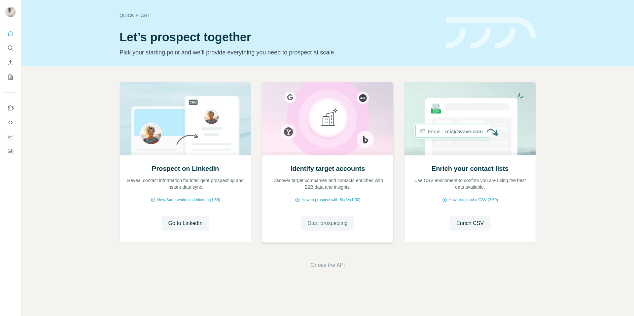
click at [316, 229] on button "Start prospecting" at bounding box center [327, 223] width 53 height 15
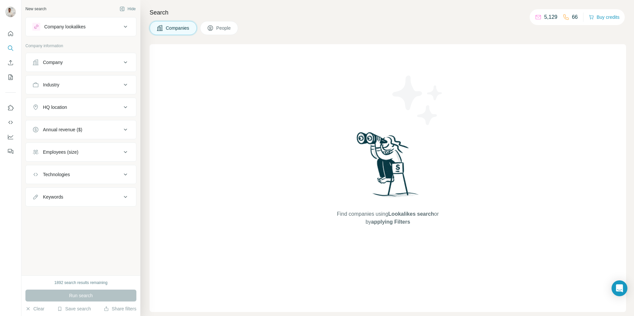
click at [66, 62] on div "Company" at bounding box center [76, 62] width 89 height 7
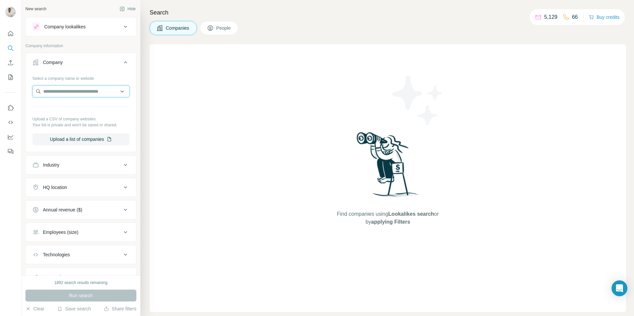
click at [71, 93] on input "text" at bounding box center [80, 92] width 97 height 12
paste input "**********"
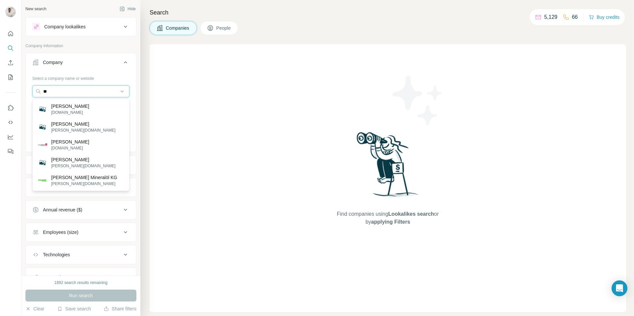
type input "*"
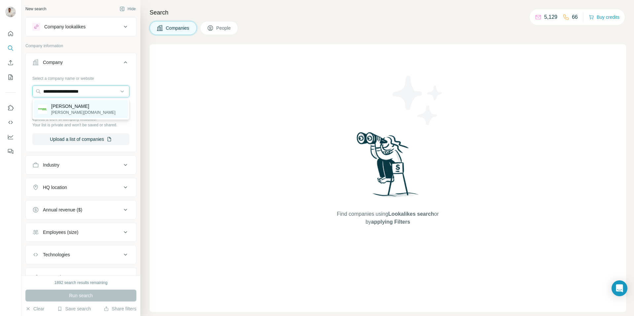
type input "**********"
click at [75, 108] on div "Knauber knauber.de" at bounding box center [81, 109] width 94 height 18
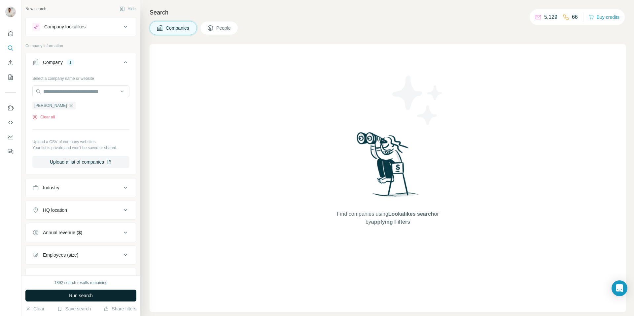
click at [94, 297] on button "Run search" at bounding box center [80, 296] width 111 height 12
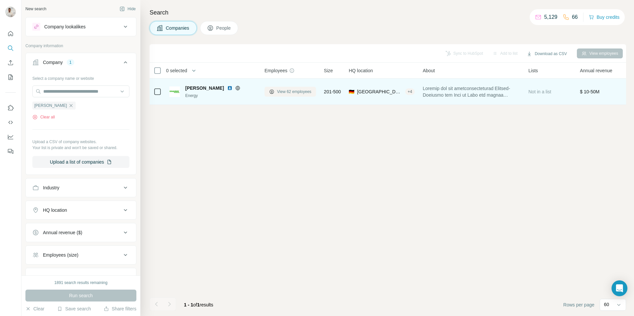
click at [293, 92] on span "View 62 employees" at bounding box center [294, 92] width 34 height 6
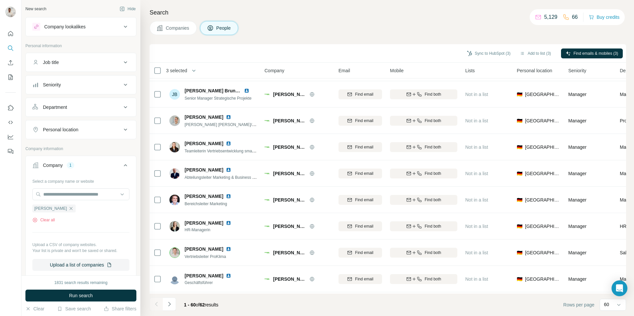
scroll to position [473, 0]
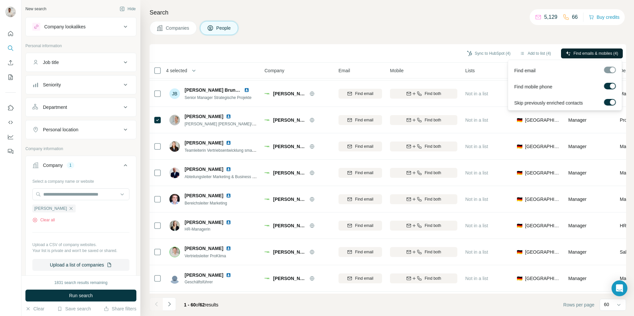
click at [595, 53] on span "Find emails & mobiles (4)" at bounding box center [596, 54] width 45 height 6
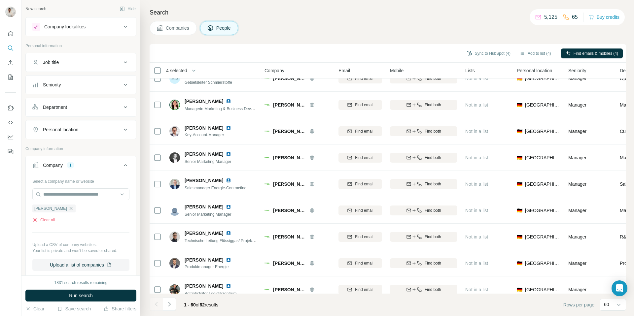
scroll to position [303, 0]
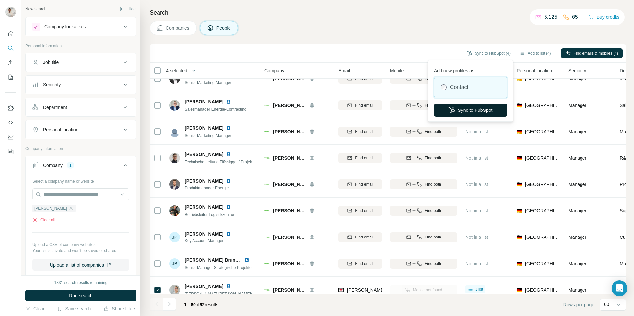
click at [461, 111] on button "Sync to HubSpot" at bounding box center [470, 110] width 73 height 13
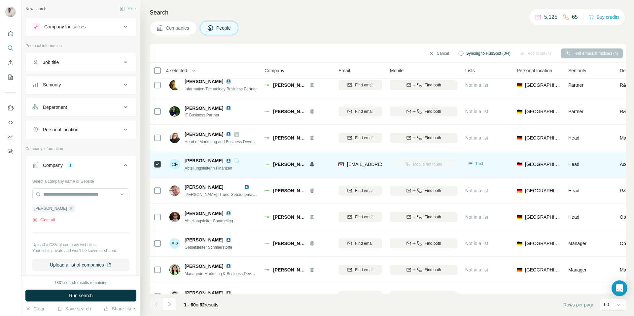
scroll to position [0, 0]
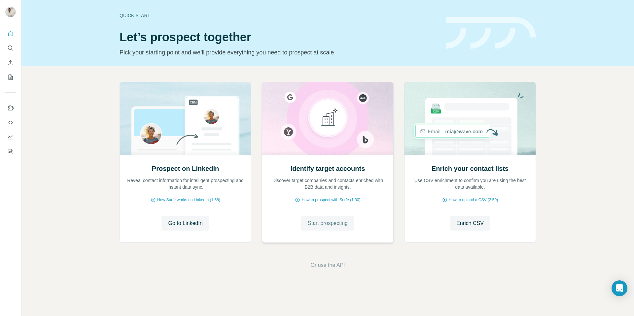
click at [323, 228] on button "Start prospecting" at bounding box center [327, 223] width 53 height 15
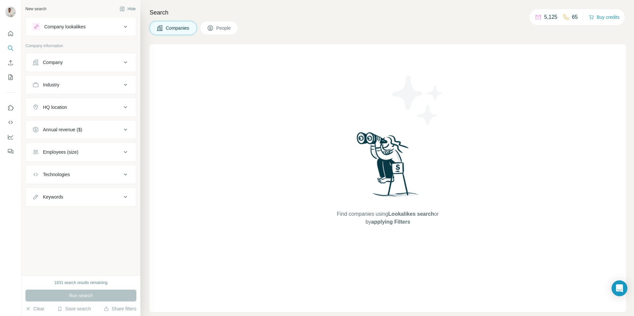
click at [106, 63] on div "Company" at bounding box center [76, 62] width 89 height 7
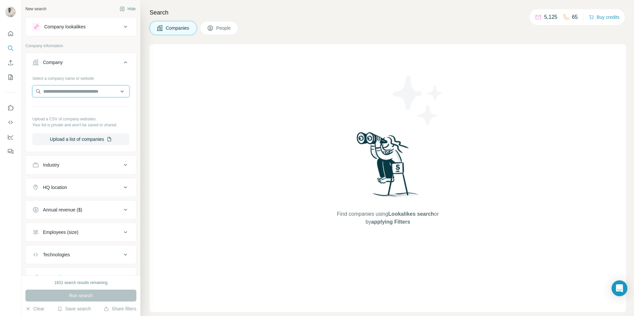
click at [94, 87] on input "text" at bounding box center [80, 92] width 97 height 12
paste input "**********"
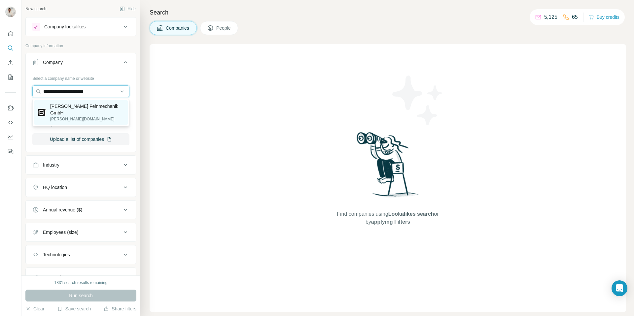
type input "**********"
click at [80, 105] on p "[PERSON_NAME] Feinmechanik GmbH" at bounding box center [87, 109] width 74 height 13
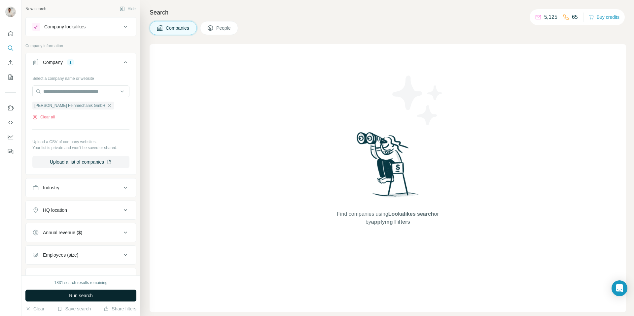
click at [110, 296] on button "Run search" at bounding box center [80, 296] width 111 height 12
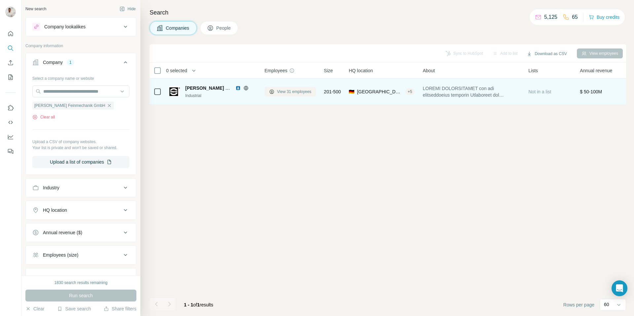
click at [279, 87] on button "View 31 employees" at bounding box center [290, 92] width 52 height 10
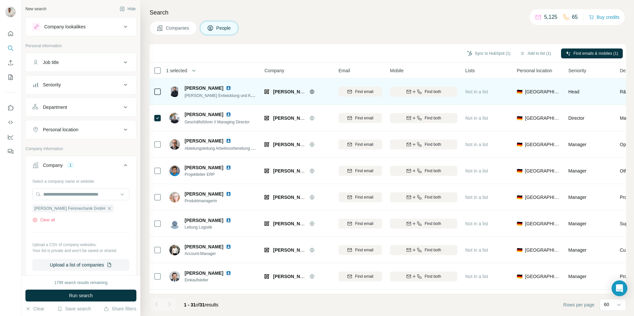
click at [226, 87] on img at bounding box center [228, 88] width 5 height 5
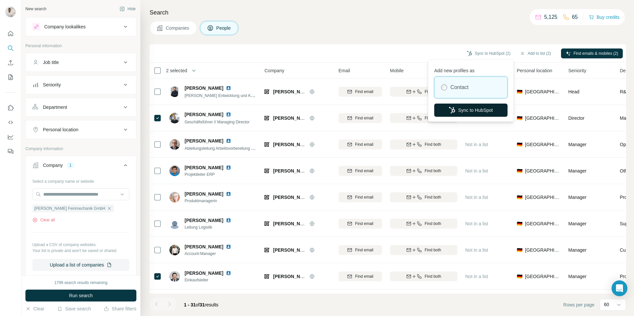
click at [469, 109] on button "Sync to HubSpot" at bounding box center [470, 110] width 73 height 13
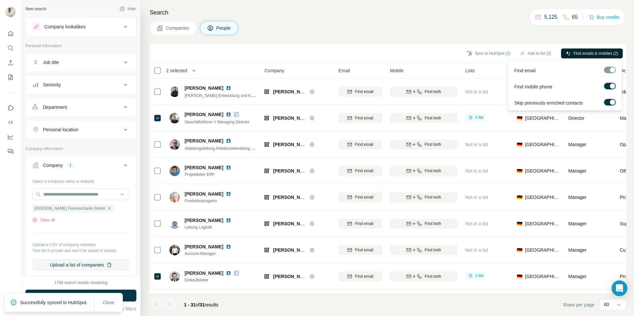
click at [585, 54] on span "Find emails & mobiles (2)" at bounding box center [596, 54] width 45 height 6
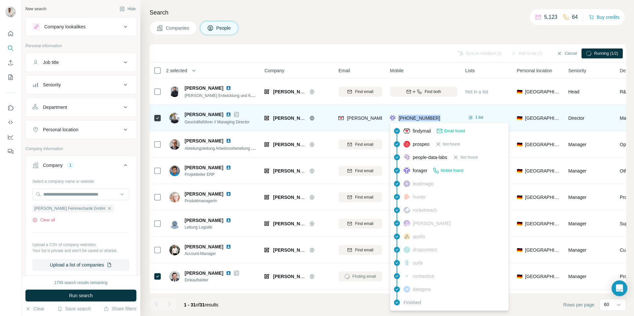
drag, startPoint x: 442, startPoint y: 117, endPoint x: 399, endPoint y: 119, distance: 42.6
click at [399, 119] on div "[PHONE_NUMBER]" at bounding box center [423, 118] width 67 height 18
copy span "[PHONE_NUMBER]"
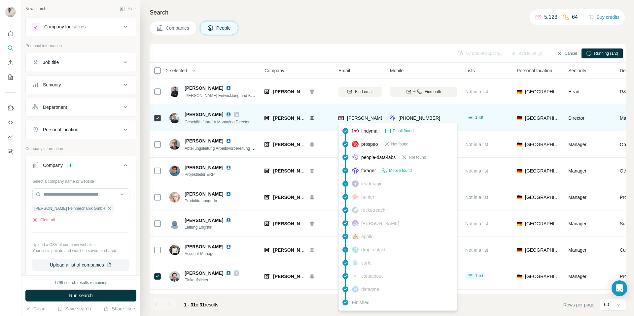
click at [360, 116] on span "[PERSON_NAME][EMAIL_ADDRESS][PERSON_NAME][PERSON_NAME][DOMAIN_NAME]" at bounding box center [443, 118] width 192 height 5
copy span "[PERSON_NAME][EMAIL_ADDRESS][PERSON_NAME][PERSON_NAME][DOMAIN_NAME]"
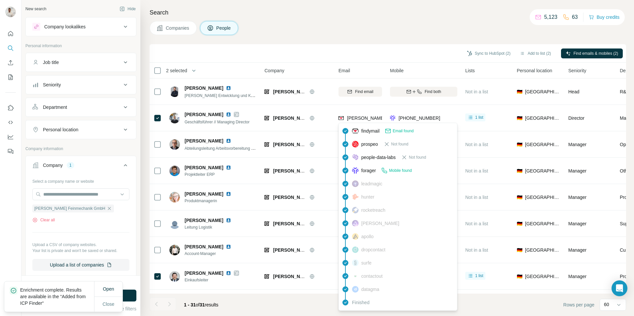
click at [390, 33] on div "Companies People" at bounding box center [388, 28] width 476 height 14
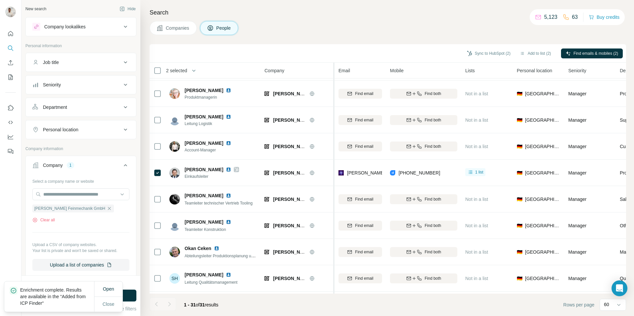
scroll to position [108, 0]
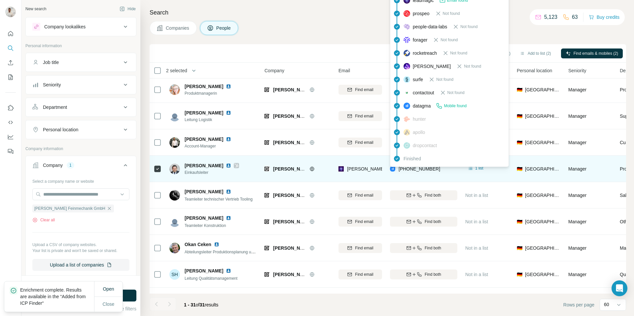
click at [421, 169] on span "[PHONE_NUMBER]" at bounding box center [420, 168] width 42 height 5
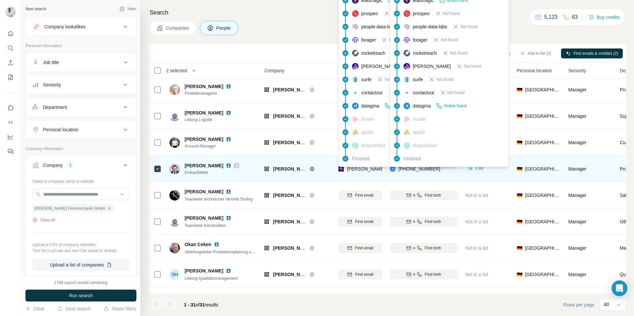
click at [361, 169] on span "[PERSON_NAME][EMAIL_ADDRESS][PERSON_NAME][PERSON_NAME][DOMAIN_NAME]" at bounding box center [443, 168] width 192 height 5
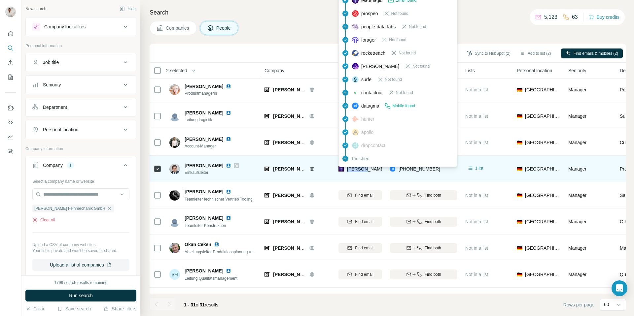
click at [361, 169] on span "[PERSON_NAME][EMAIL_ADDRESS][PERSON_NAME][PERSON_NAME][DOMAIN_NAME]" at bounding box center [443, 168] width 192 height 5
copy span "[PERSON_NAME][EMAIL_ADDRESS][PERSON_NAME][PERSON_NAME][DOMAIN_NAME]"
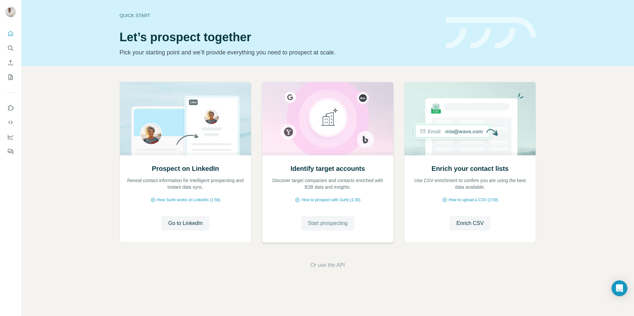
click at [325, 223] on span "Start prospecting" at bounding box center [328, 224] width 40 height 8
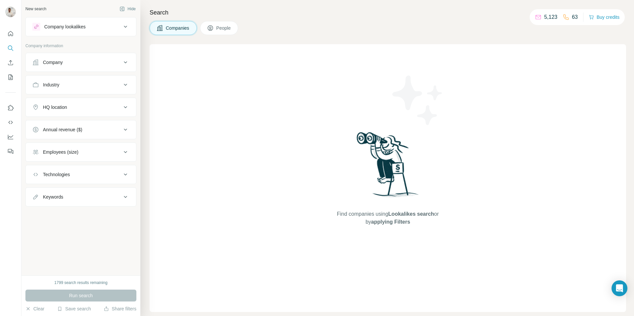
click at [86, 62] on div "Company" at bounding box center [76, 62] width 89 height 7
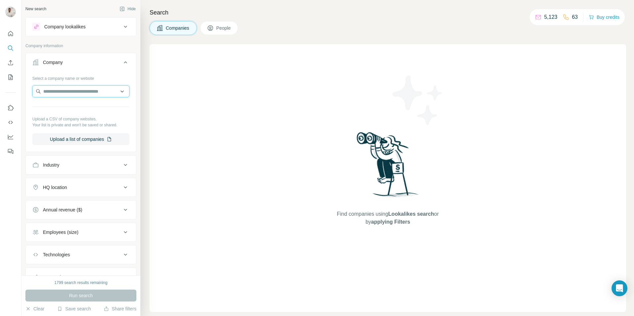
click at [81, 89] on input "text" at bounding box center [80, 92] width 97 height 12
paste input "**********"
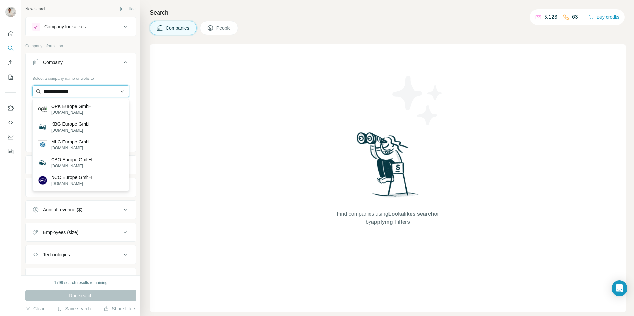
drag, startPoint x: 95, startPoint y: 91, endPoint x: 40, endPoint y: 91, distance: 55.1
click at [40, 91] on input "**********" at bounding box center [80, 92] width 97 height 12
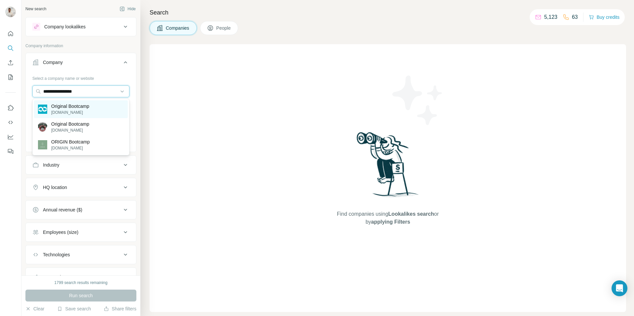
type input "**********"
click at [94, 113] on div "Original Bootcamp original-bootcamp.com" at bounding box center [81, 109] width 94 height 18
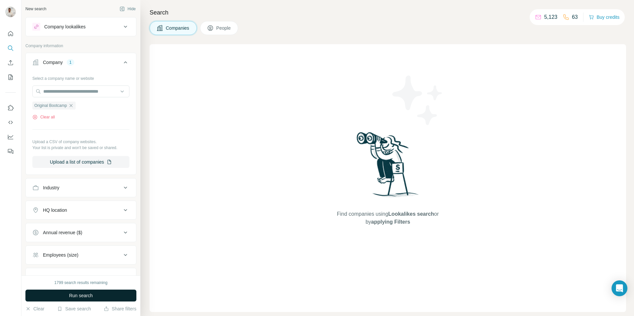
click at [110, 296] on button "Run search" at bounding box center [80, 296] width 111 height 12
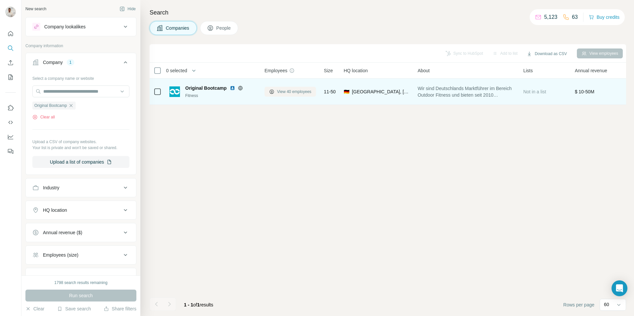
click at [308, 94] on span "View 40 employees" at bounding box center [294, 92] width 34 height 6
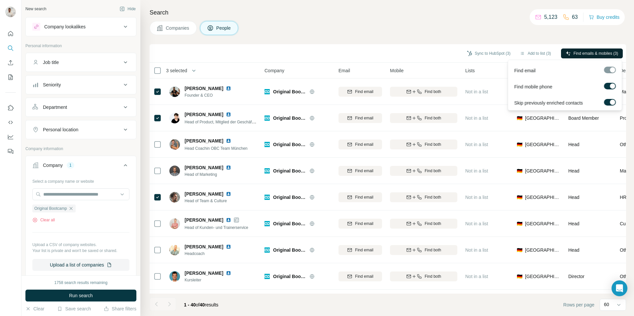
click at [581, 52] on span "Find emails & mobiles (3)" at bounding box center [596, 54] width 45 height 6
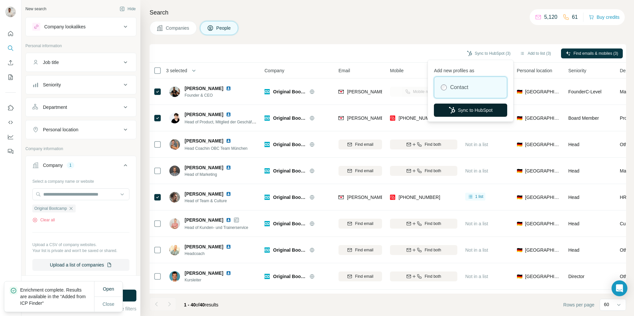
click at [480, 107] on button "Sync to HubSpot" at bounding box center [470, 110] width 73 height 13
